Goal: Check status: Check status

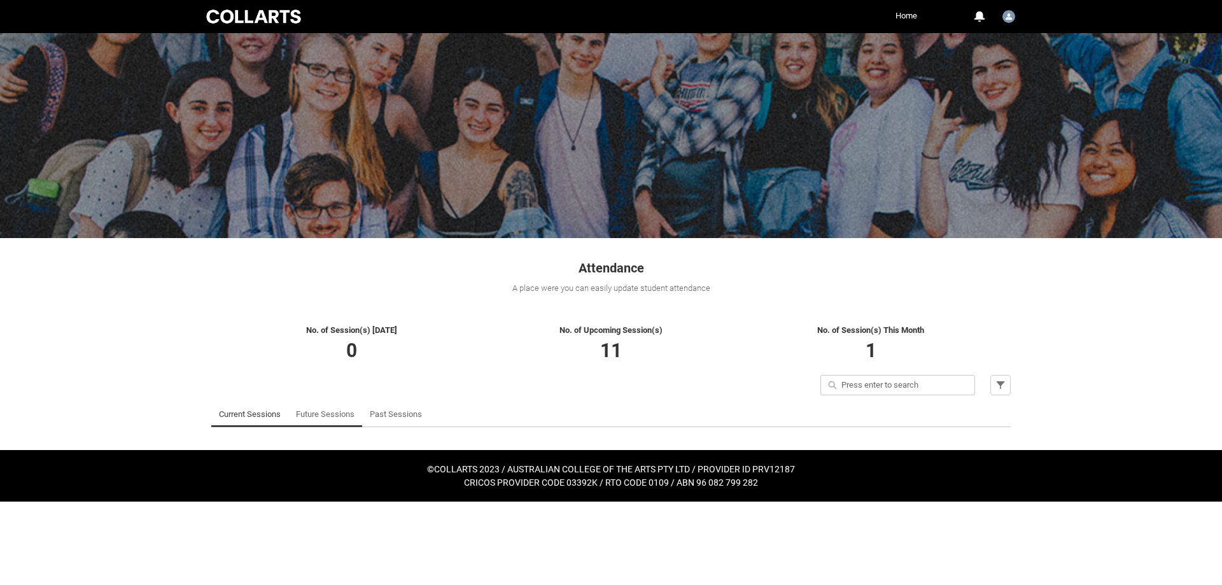
click at [320, 413] on link "Future Sessions" at bounding box center [325, 414] width 59 height 25
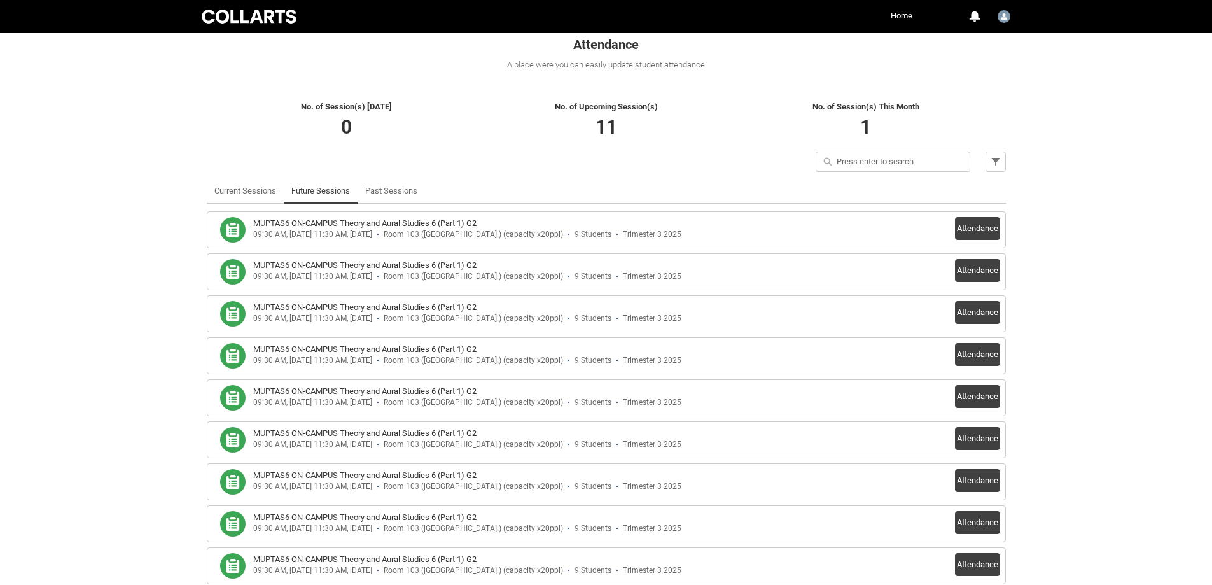
scroll to position [255, 0]
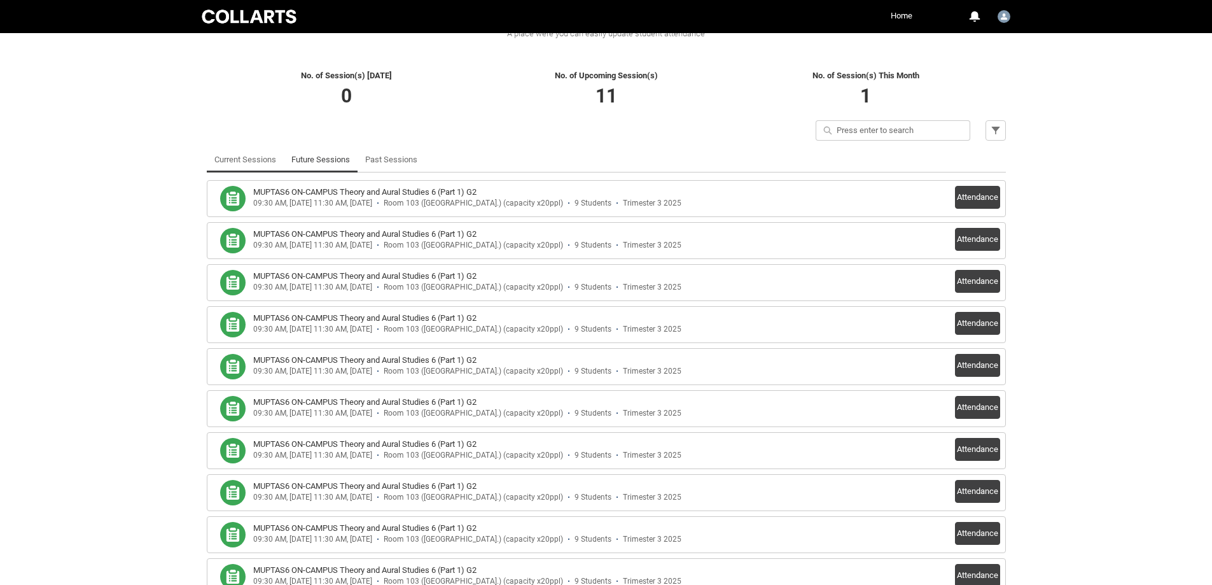
click at [252, 165] on link "Current Sessions" at bounding box center [245, 159] width 62 height 25
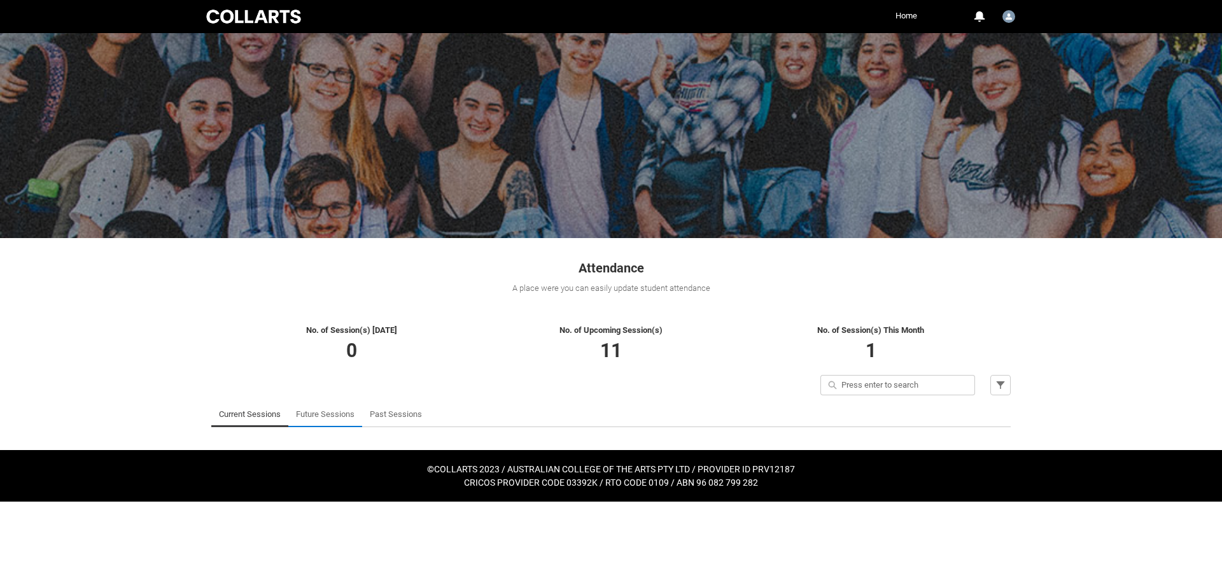
click at [332, 418] on link "Future Sessions" at bounding box center [325, 414] width 59 height 25
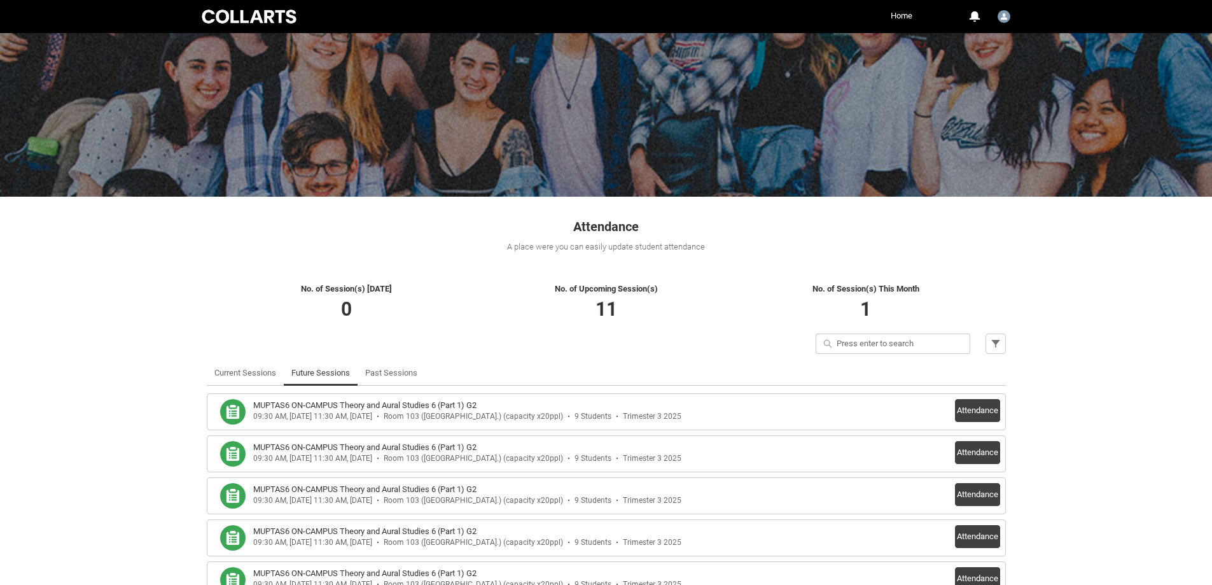
scroll to position [64, 0]
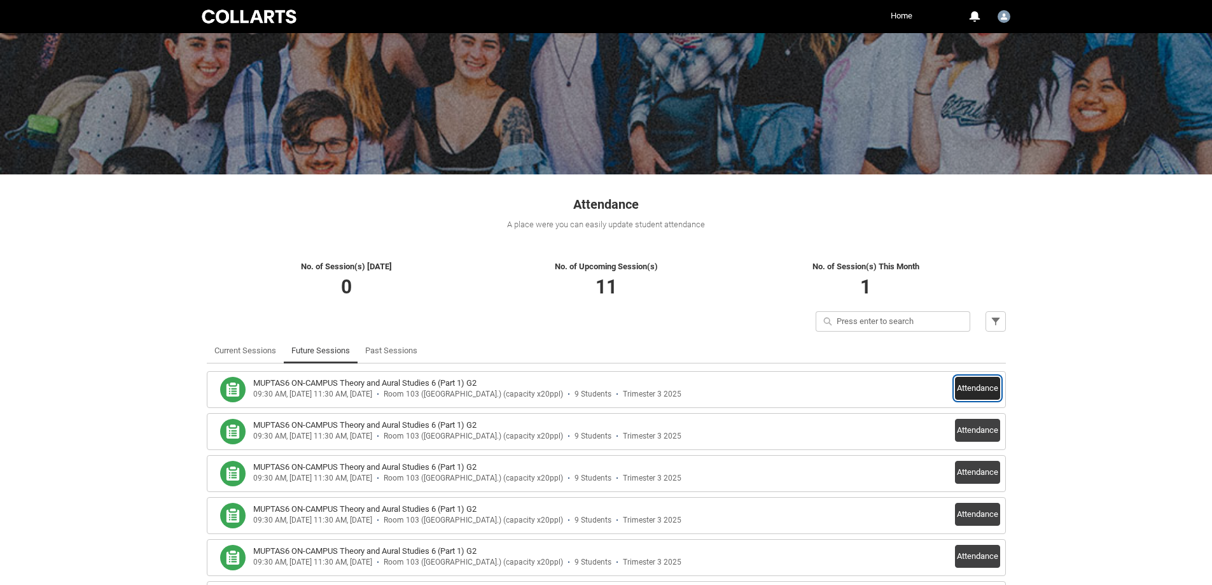
click at [970, 385] on button "Attendance" at bounding box center [977, 388] width 45 height 23
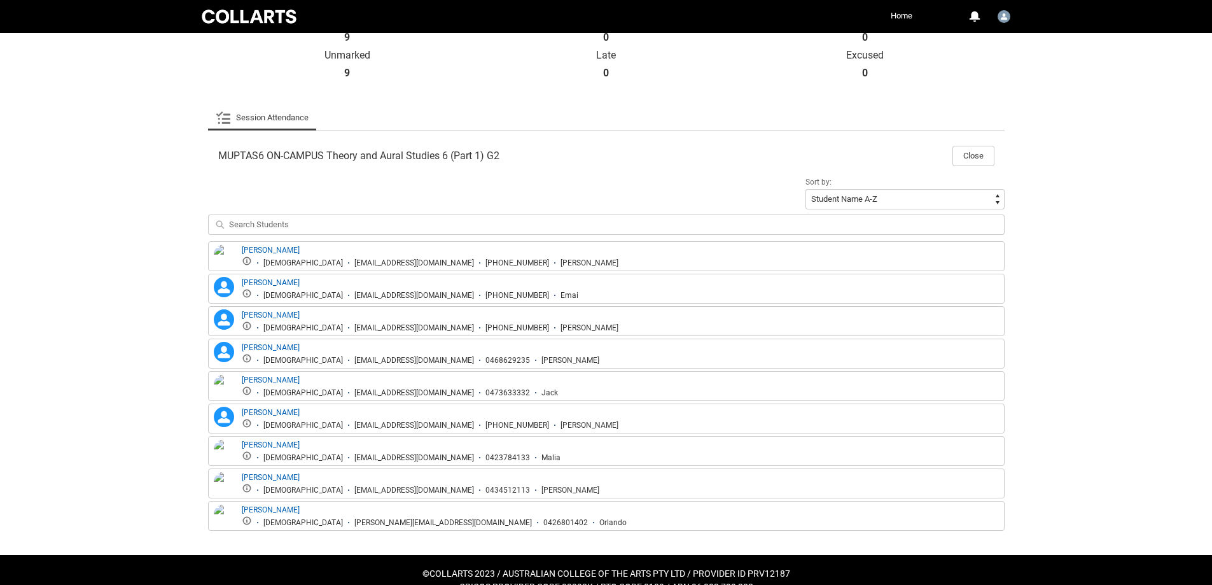
scroll to position [334, 0]
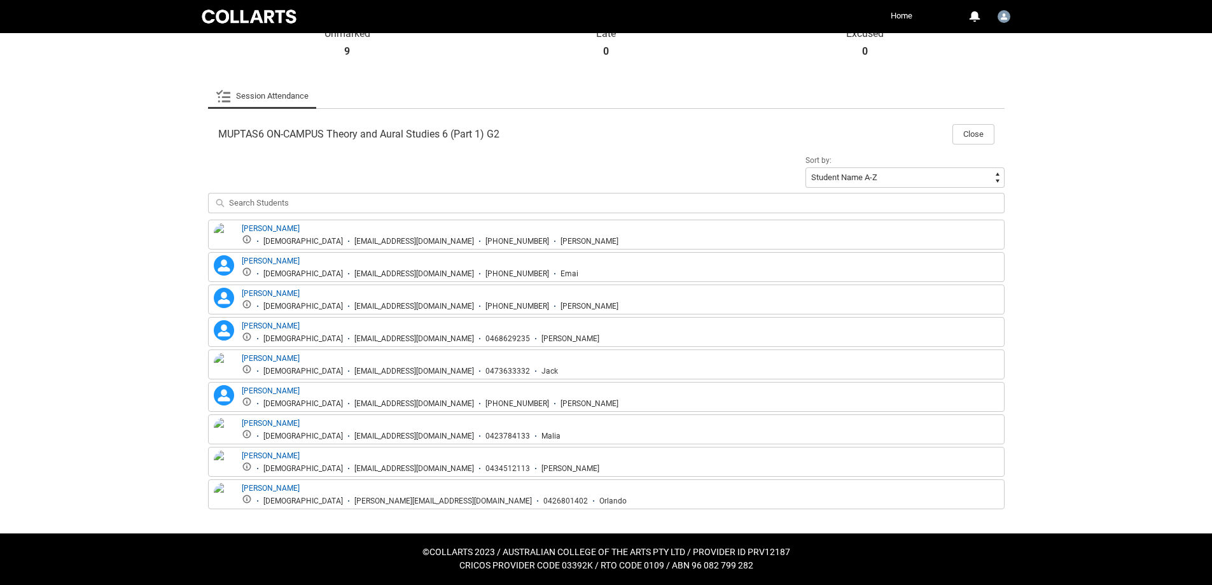
drag, startPoint x: 540, startPoint y: 500, endPoint x: 418, endPoint y: 386, distance: 167.1
click at [418, 386] on div "Elliott Willis Male ewillis.5957@mycollarts.edu.au +61498080933 Elliott Emai Ow…" at bounding box center [606, 365] width 797 height 290
click at [592, 409] on div "Joseph Shields-Anderson Joseph Shields-Anderson Male jshield.20230330@mycollart…" at bounding box center [606, 397] width 797 height 30
